Goal: Transaction & Acquisition: Subscribe to service/newsletter

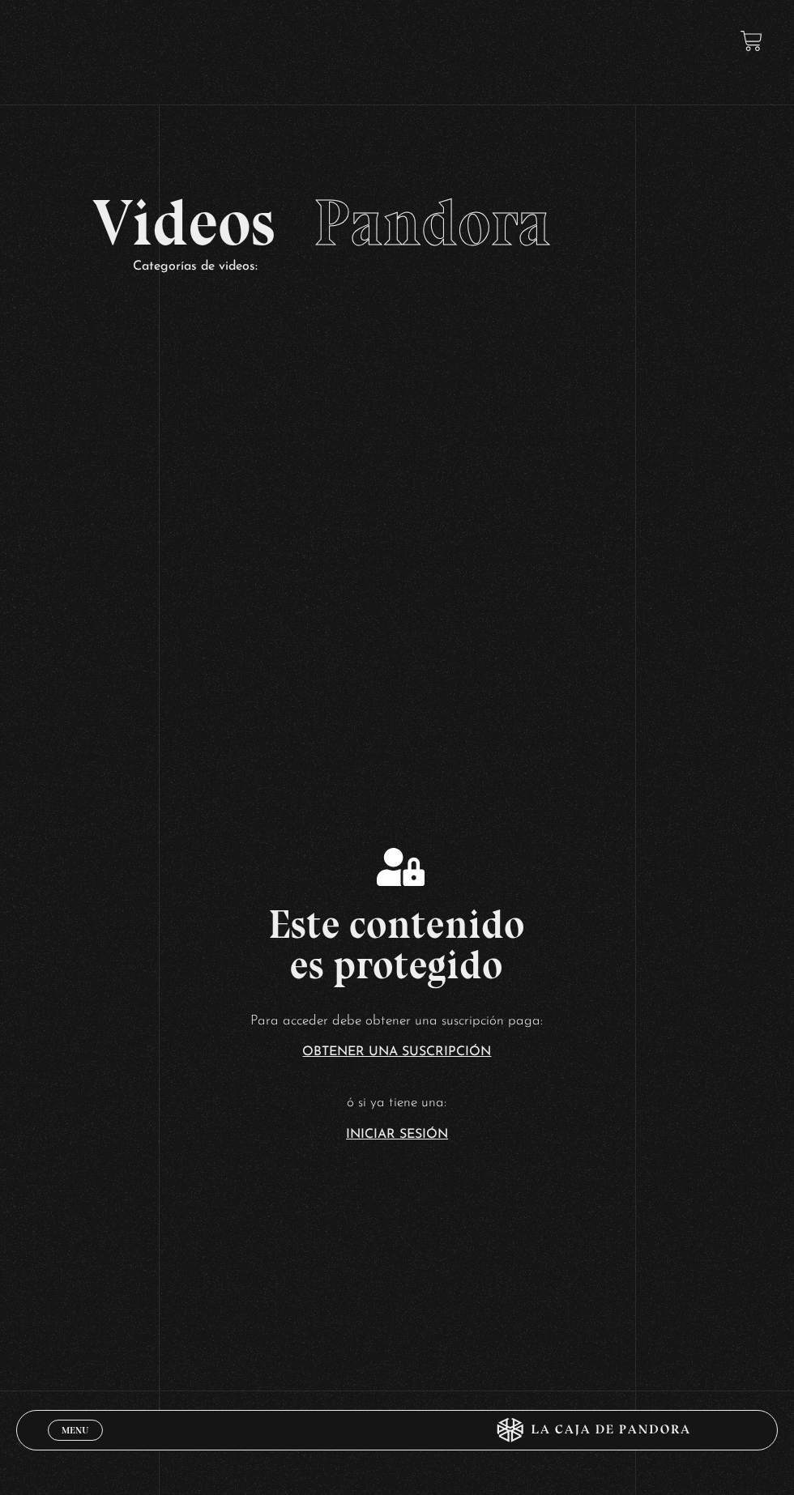
click at [412, 1141] on link "Iniciar Sesión" at bounding box center [397, 1134] width 102 height 13
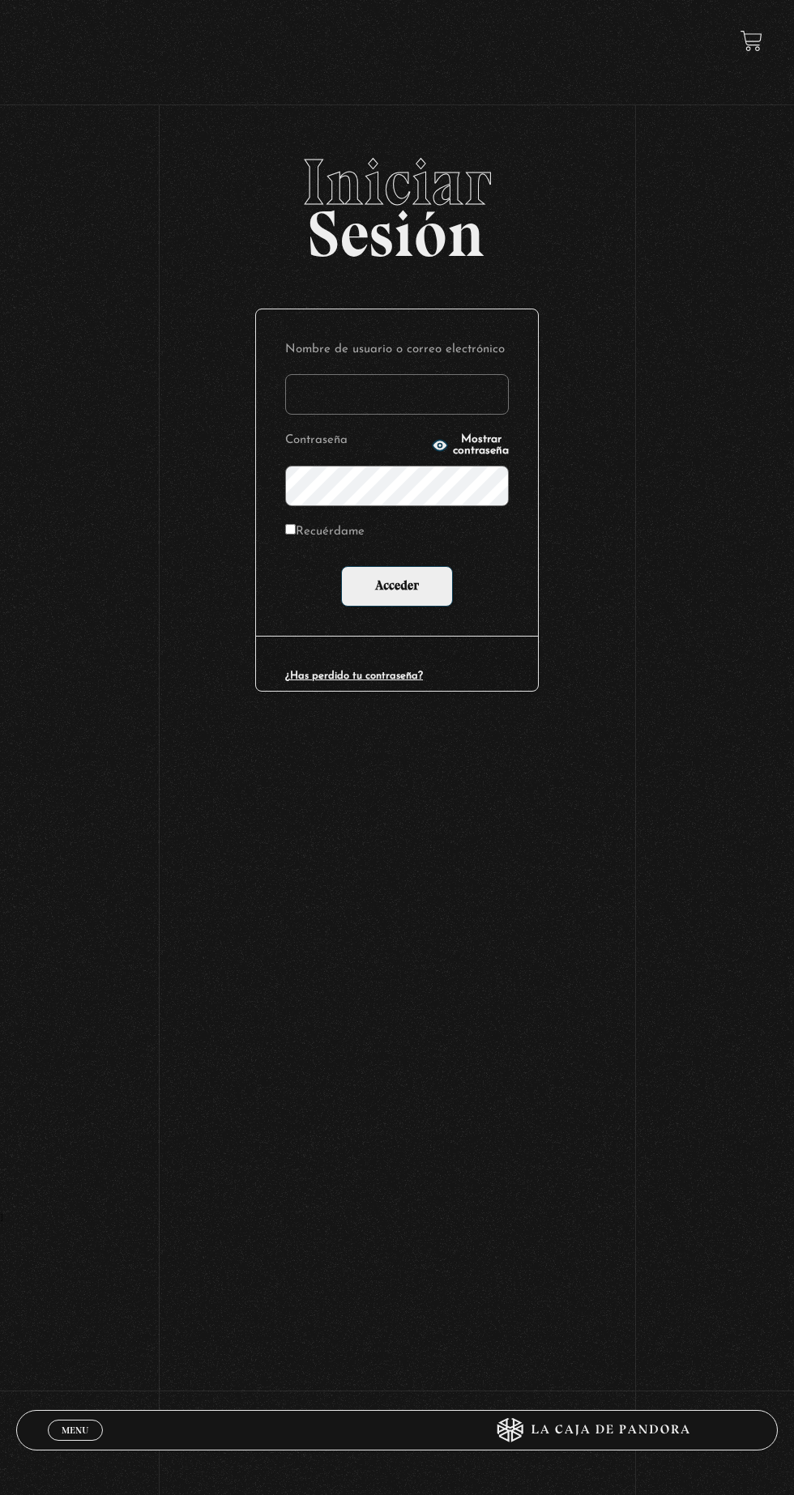
click at [458, 360] on label "Nombre de usuario o correo electrónico" at bounding box center [397, 350] width 224 height 23
click at [458, 374] on input "Nombre de usuario o correo electrónico" at bounding box center [397, 394] width 224 height 41
type input "mvjustiniano.11@gmail.com"
click at [341, 566] on input "Acceder" at bounding box center [397, 586] width 112 height 41
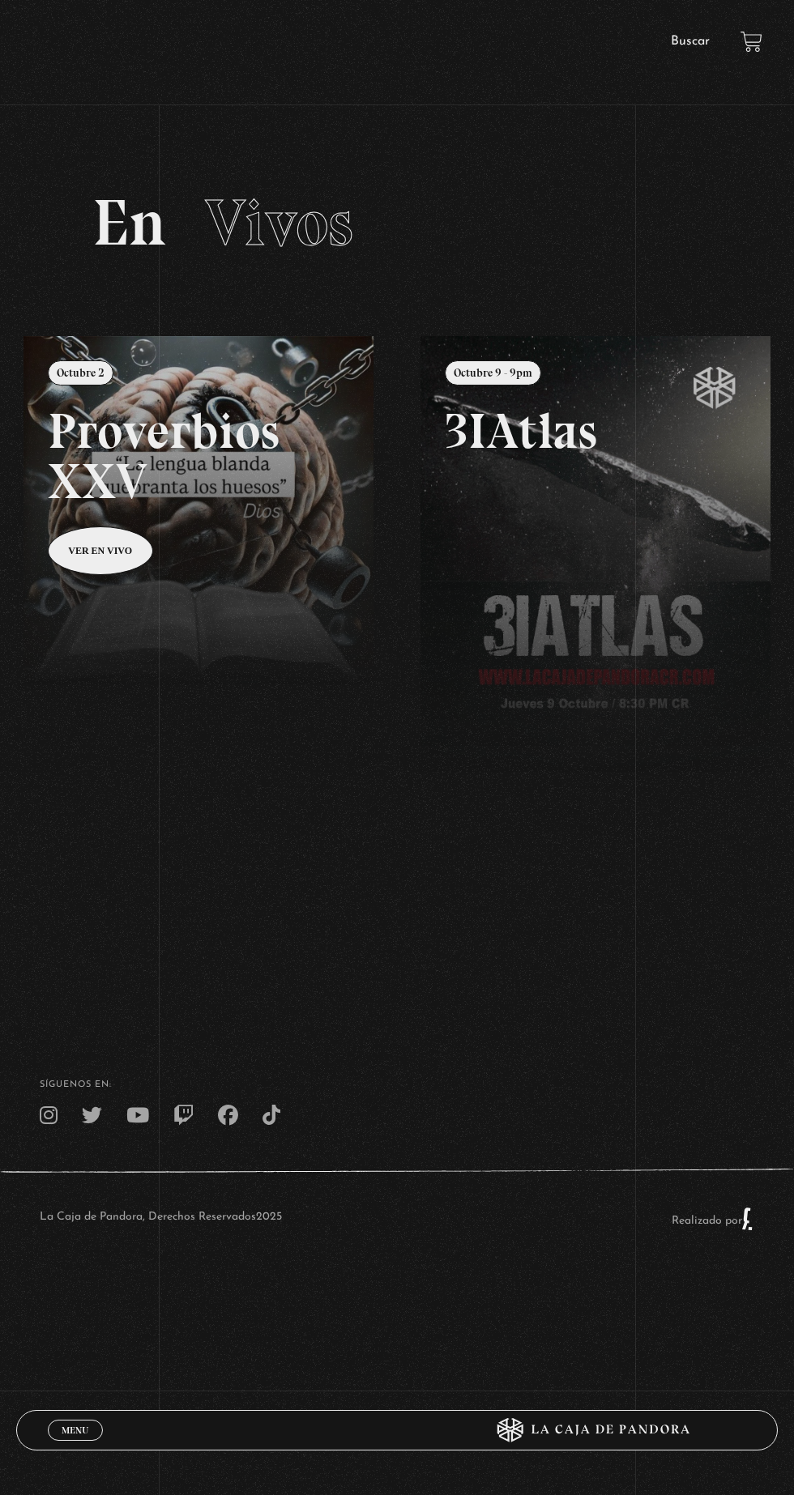
click at [287, 546] on link at bounding box center [420, 1083] width 794 height 1495
